Goal: Task Accomplishment & Management: Use online tool/utility

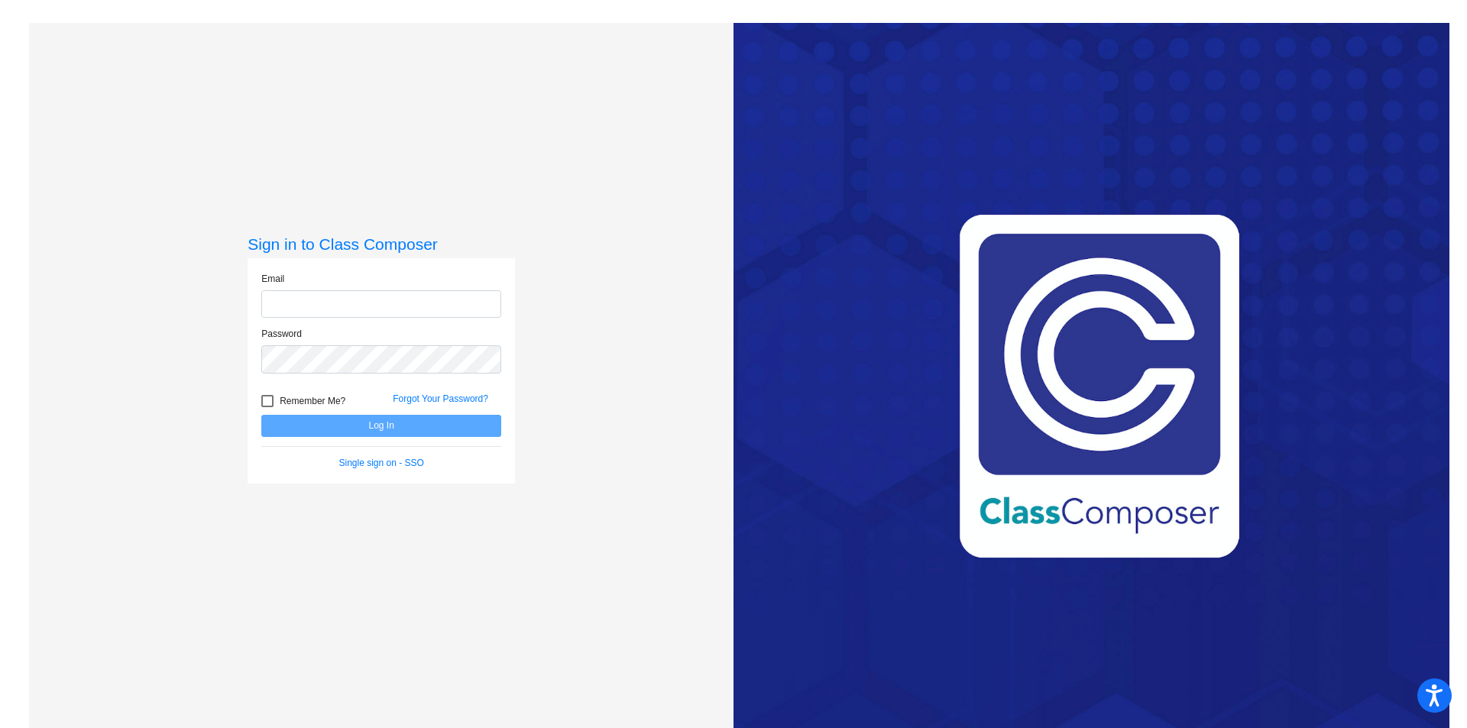
type input "[EMAIL_ADDRESS][PERSON_NAME][DOMAIN_NAME]"
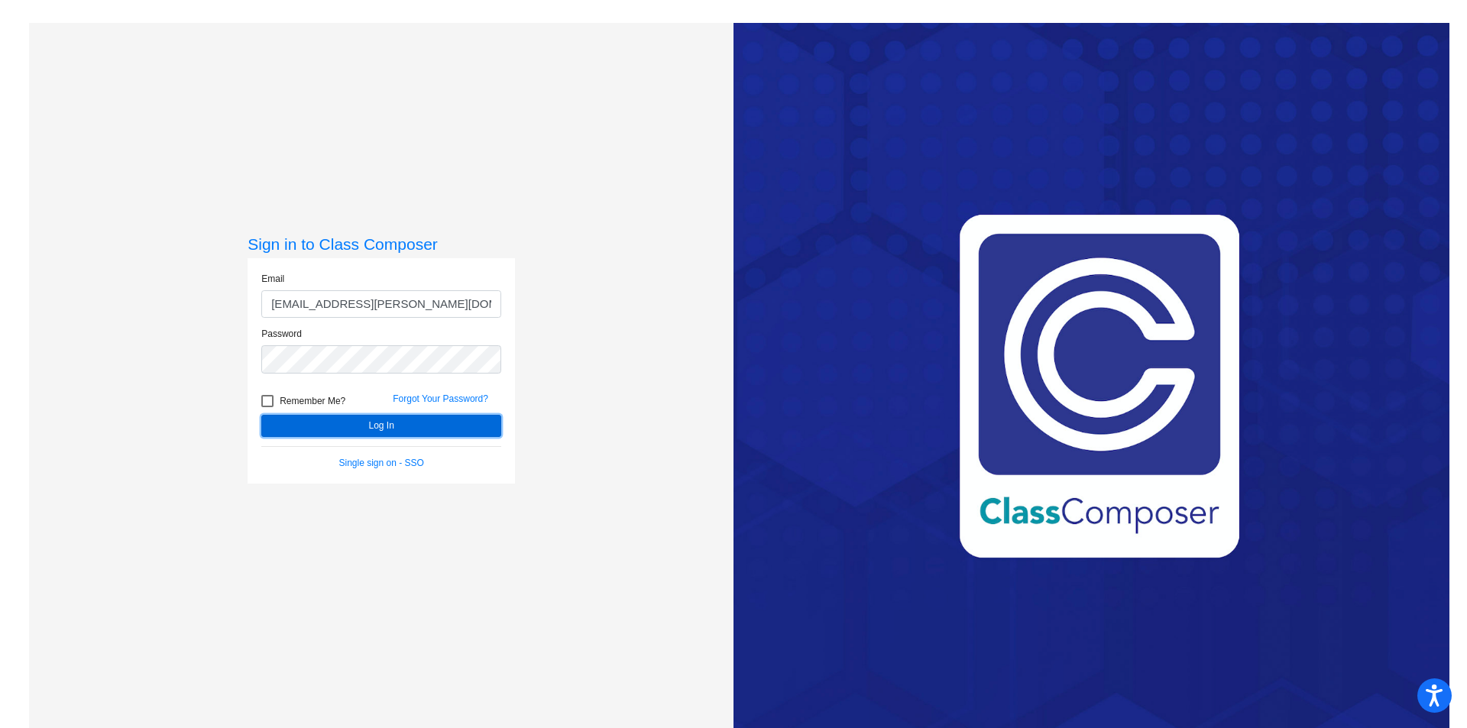
click at [367, 426] on button "Log In" at bounding box center [381, 426] width 240 height 22
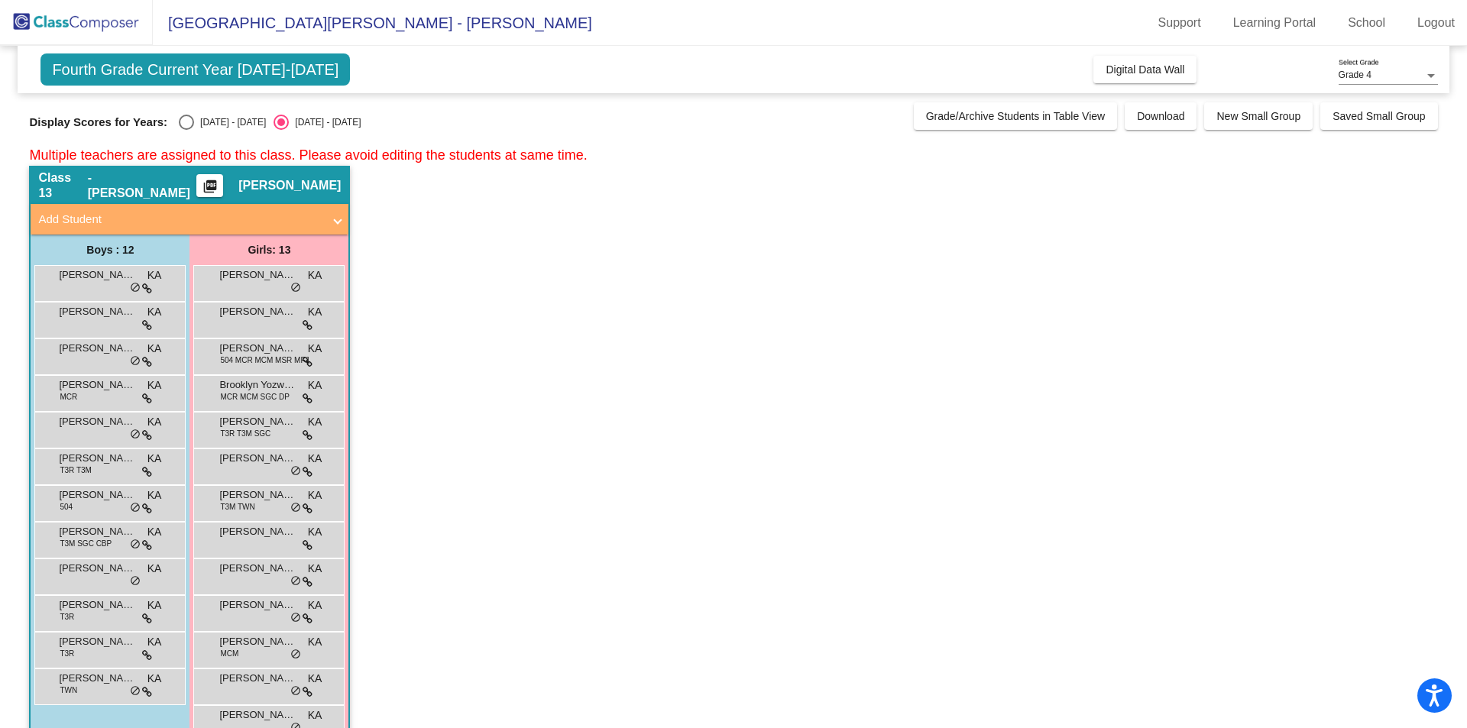
click at [189, 120] on div "Select an option" at bounding box center [186, 122] width 15 height 15
click at [186, 130] on input "[DATE] - [DATE]" at bounding box center [186, 130] width 1 height 1
radio input "true"
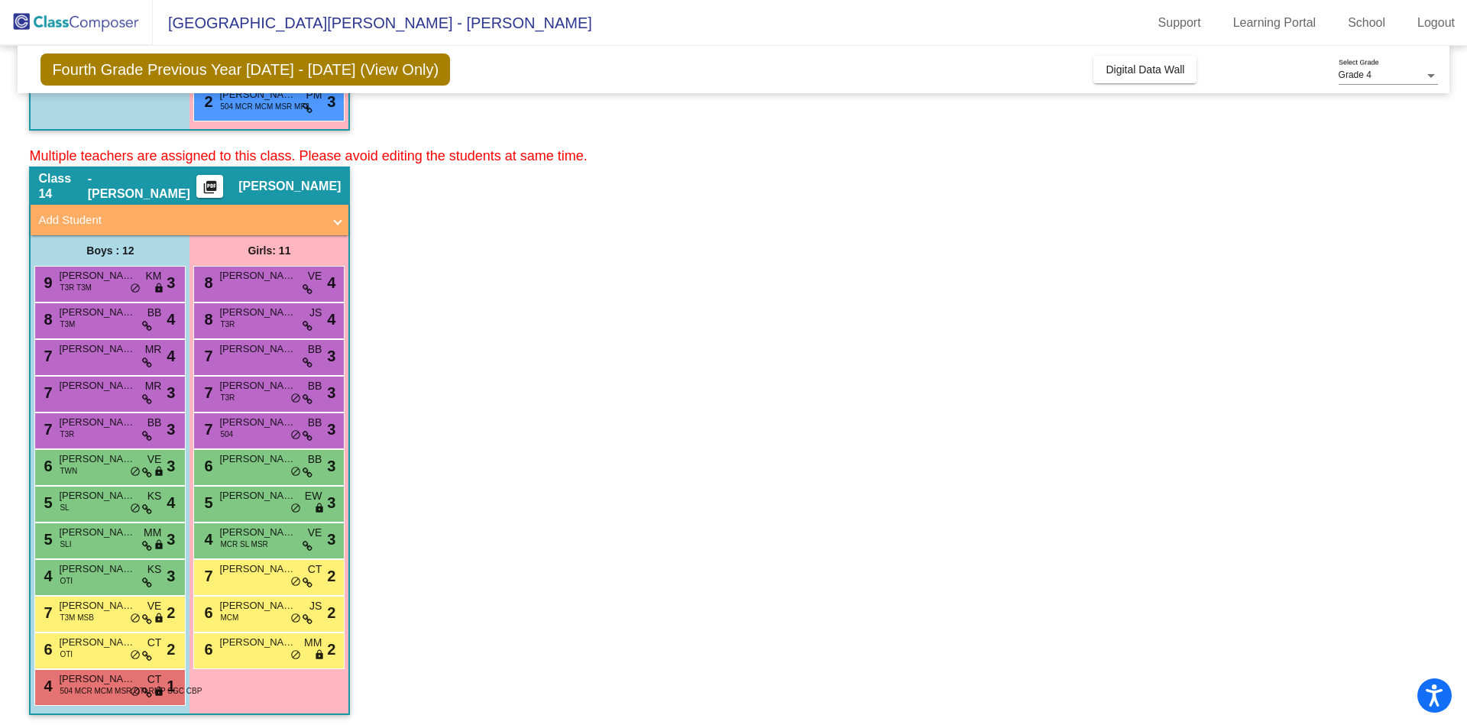
scroll to position [623, 0]
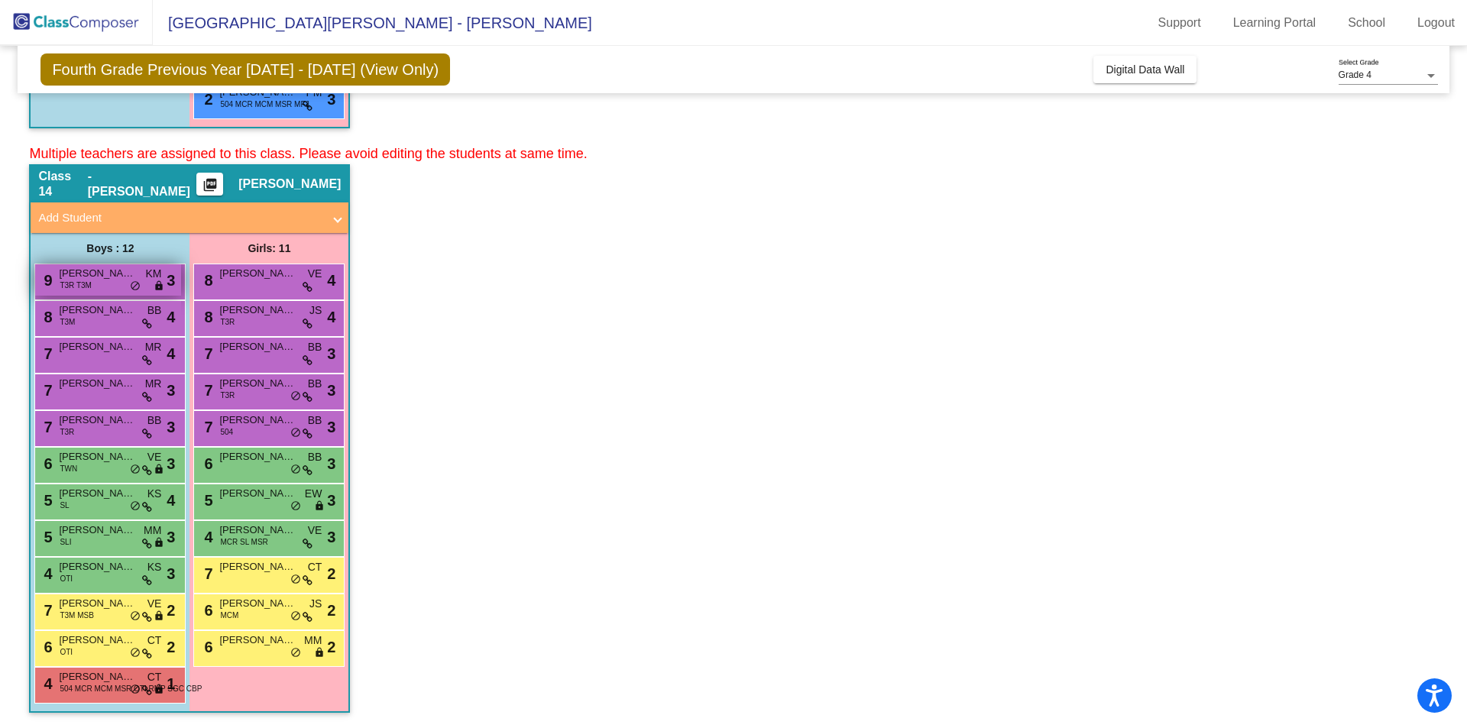
click at [86, 273] on span "[PERSON_NAME] [PERSON_NAME]" at bounding box center [97, 273] width 76 height 15
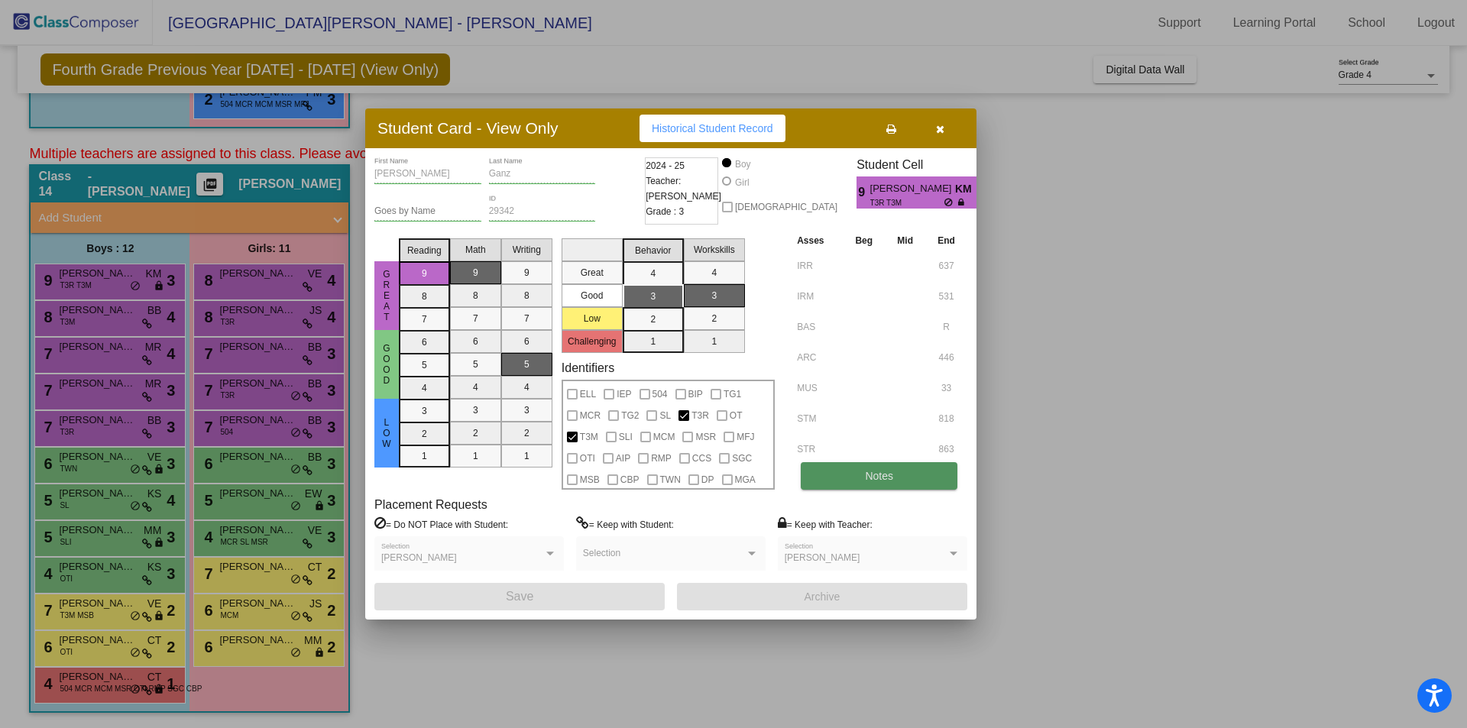
click at [820, 470] on button "Notes" at bounding box center [879, 476] width 157 height 28
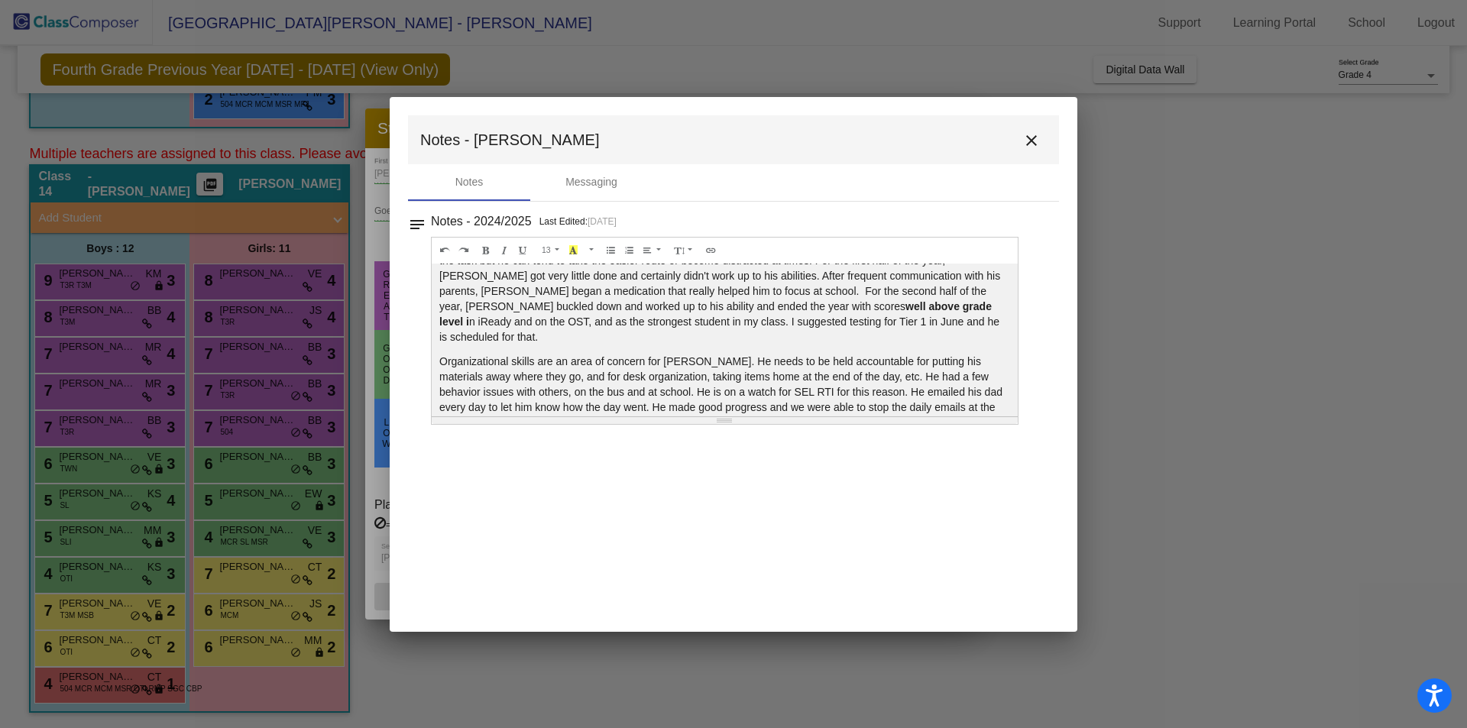
scroll to position [64, 0]
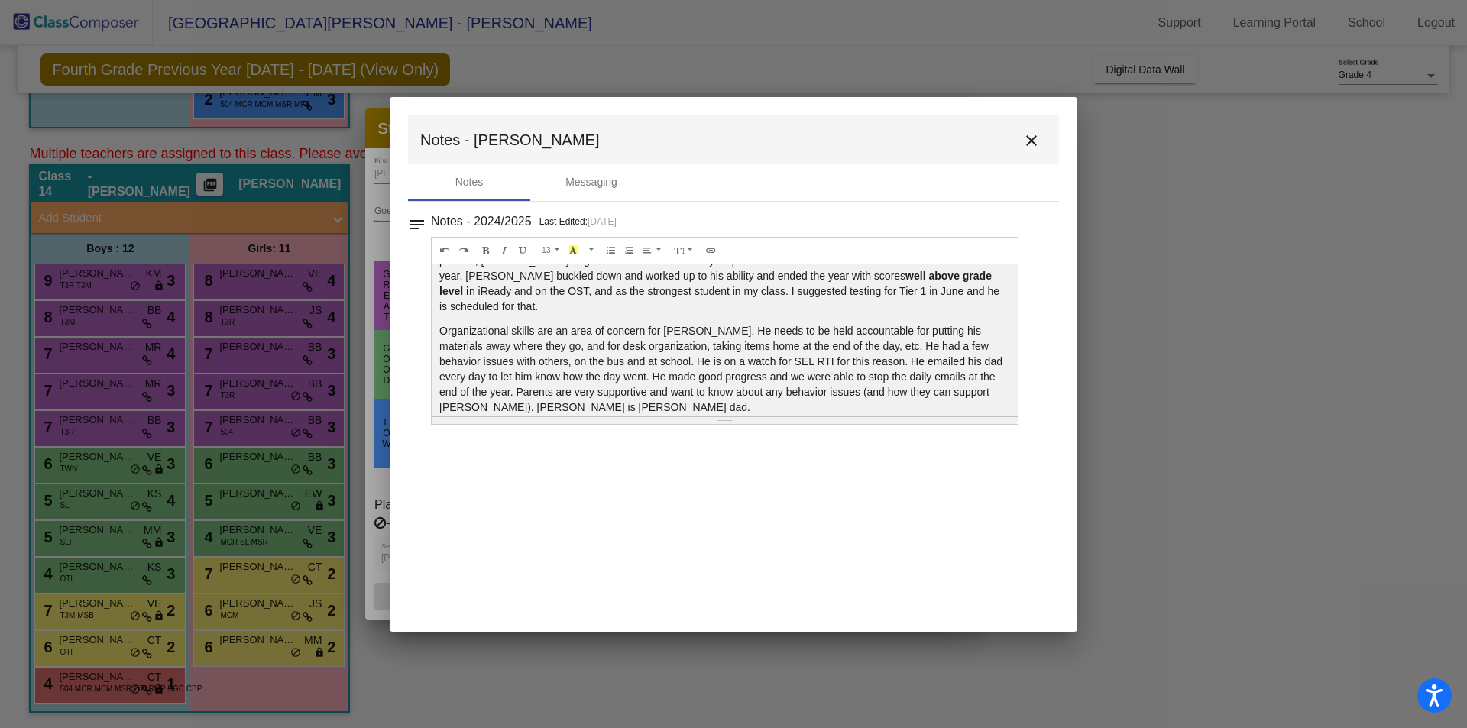
click at [1025, 134] on mat-icon "close" at bounding box center [1031, 140] width 18 height 18
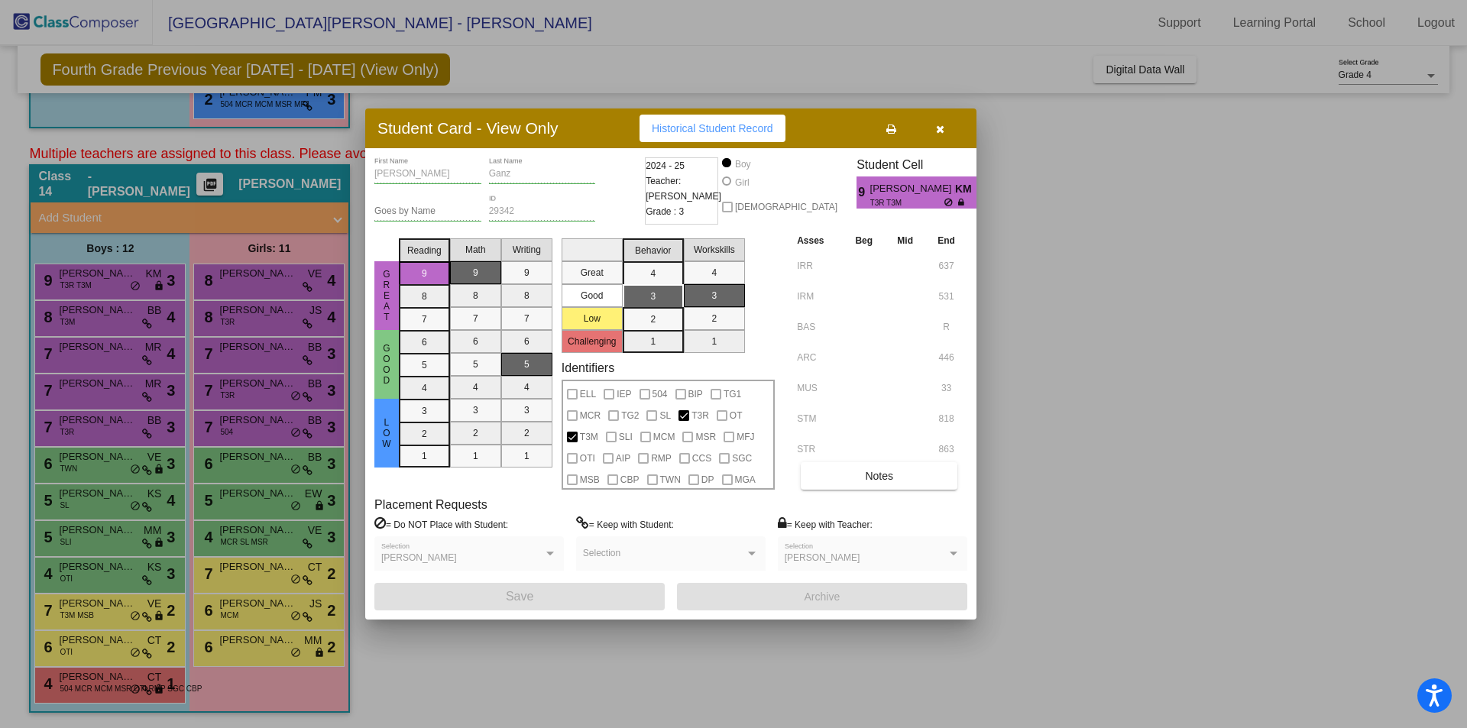
click at [938, 122] on span "button" at bounding box center [940, 128] width 8 height 12
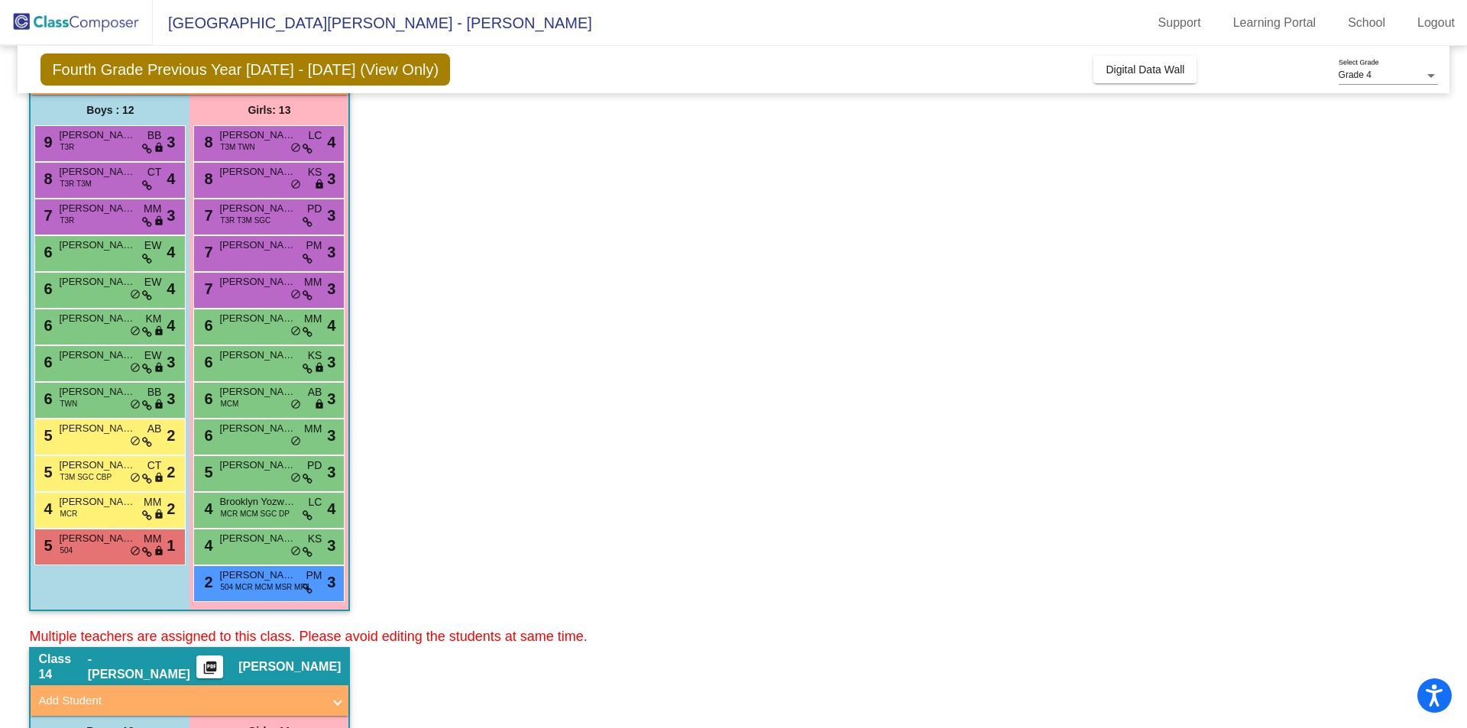
scroll to position [0, 0]
